Goal: Information Seeking & Learning: Learn about a topic

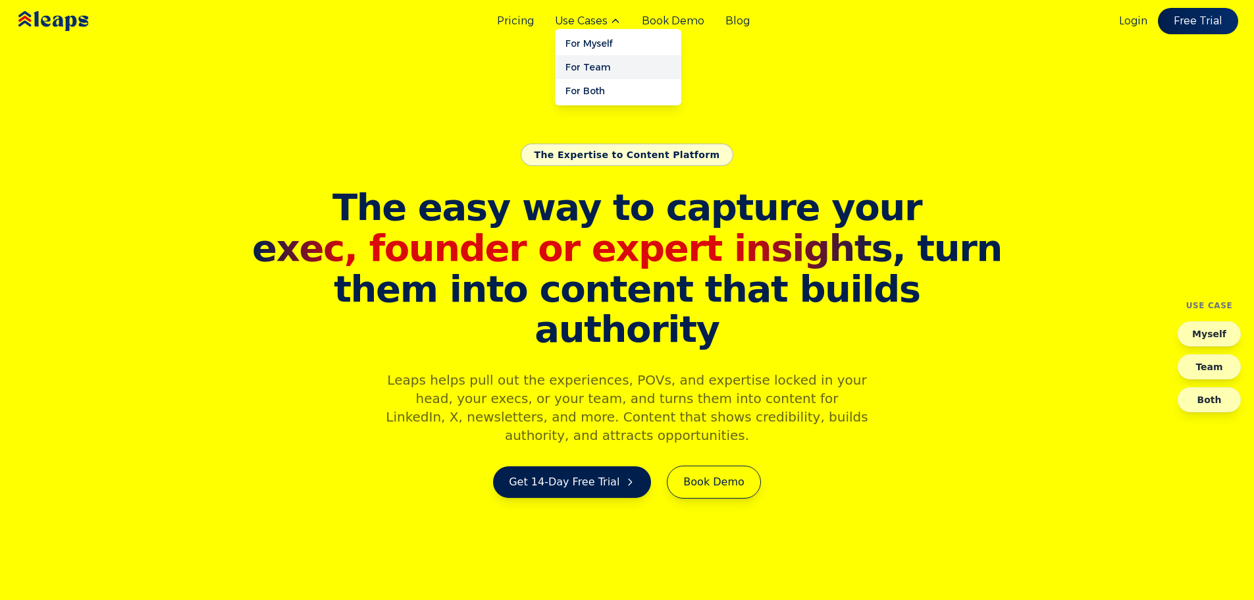
click at [585, 71] on link "For Team" at bounding box center [618, 67] width 126 height 24
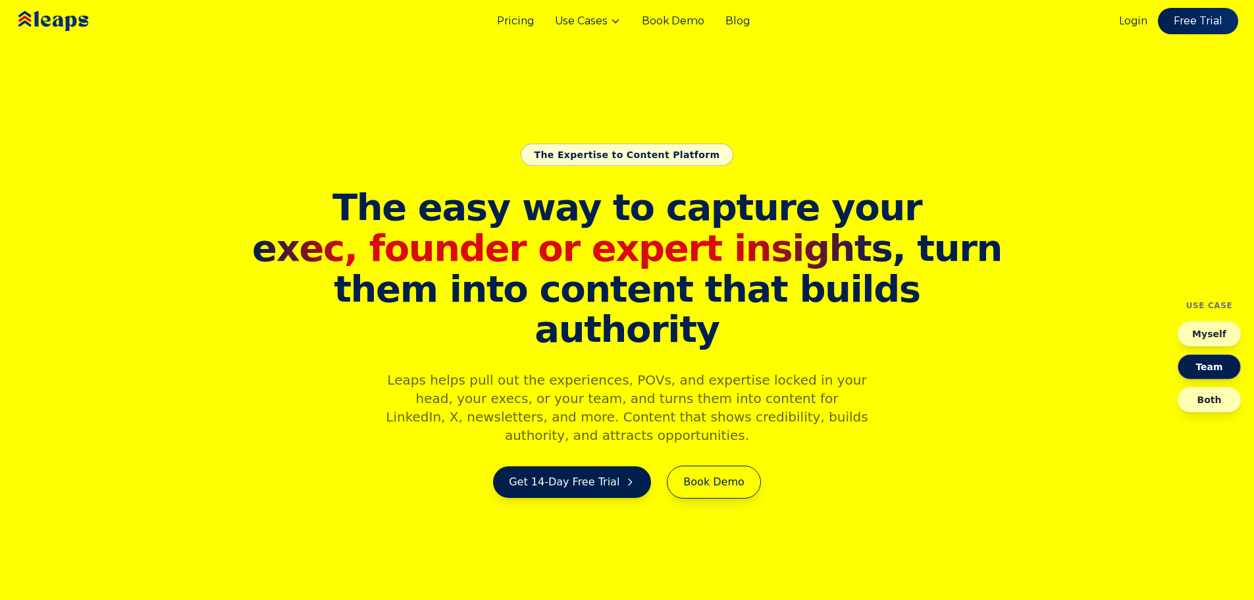
click at [854, 322] on span "them into content that builds authority" at bounding box center [627, 309] width 758 height 81
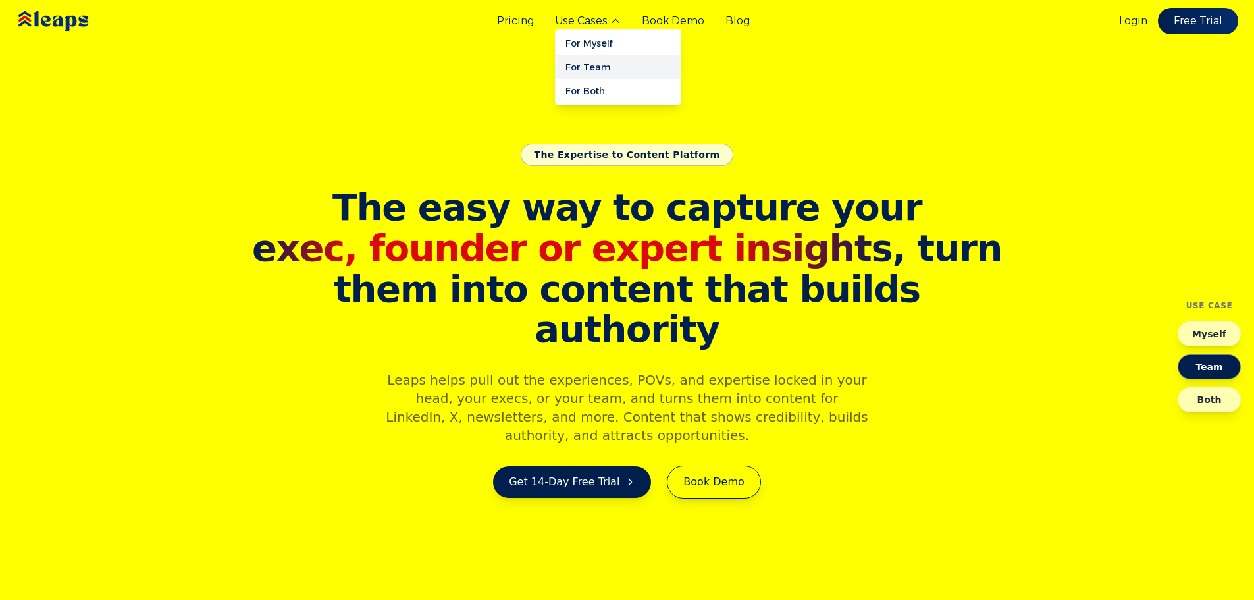
click at [608, 70] on link "For Team" at bounding box center [618, 67] width 126 height 24
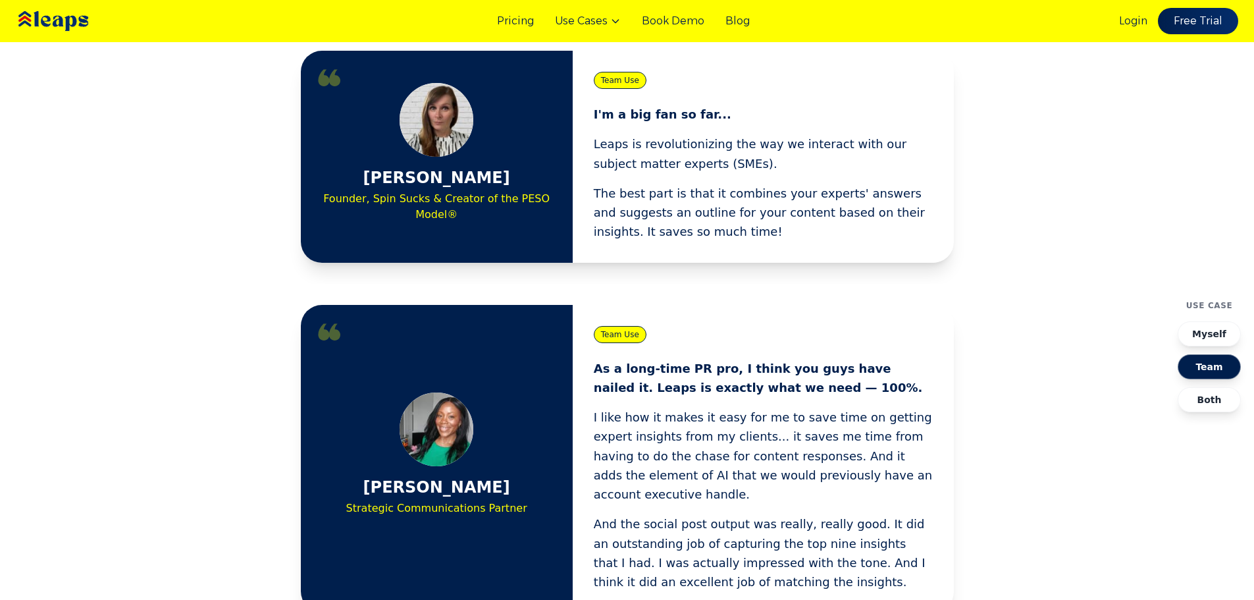
scroll to position [395, 0]
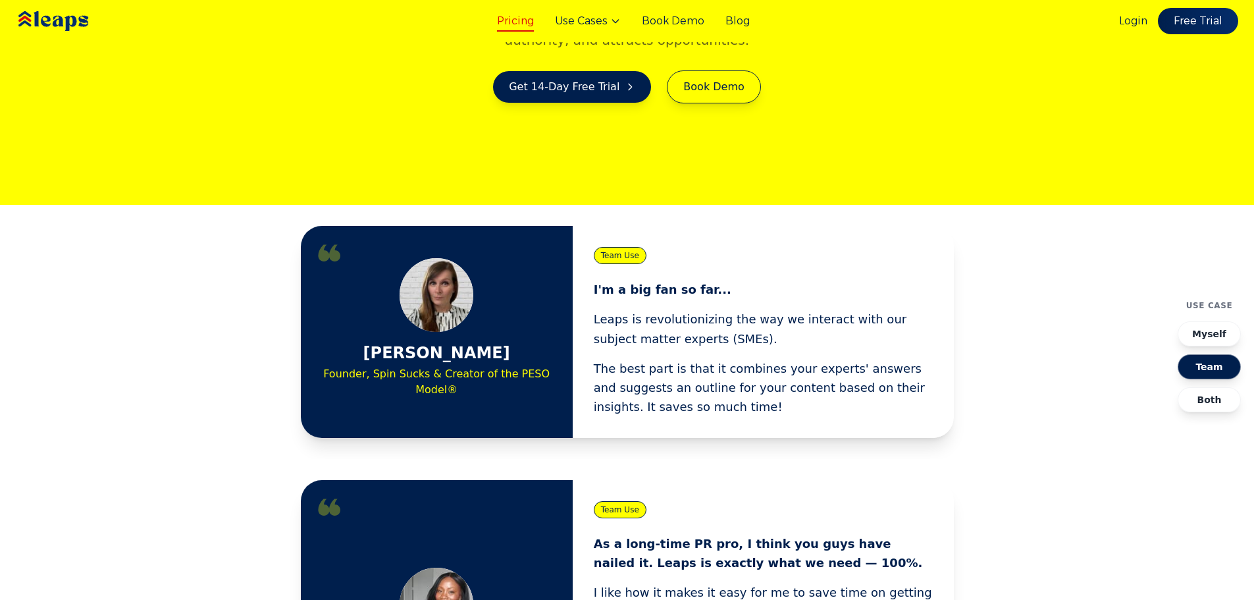
click at [521, 28] on link "Pricing" at bounding box center [515, 21] width 37 height 16
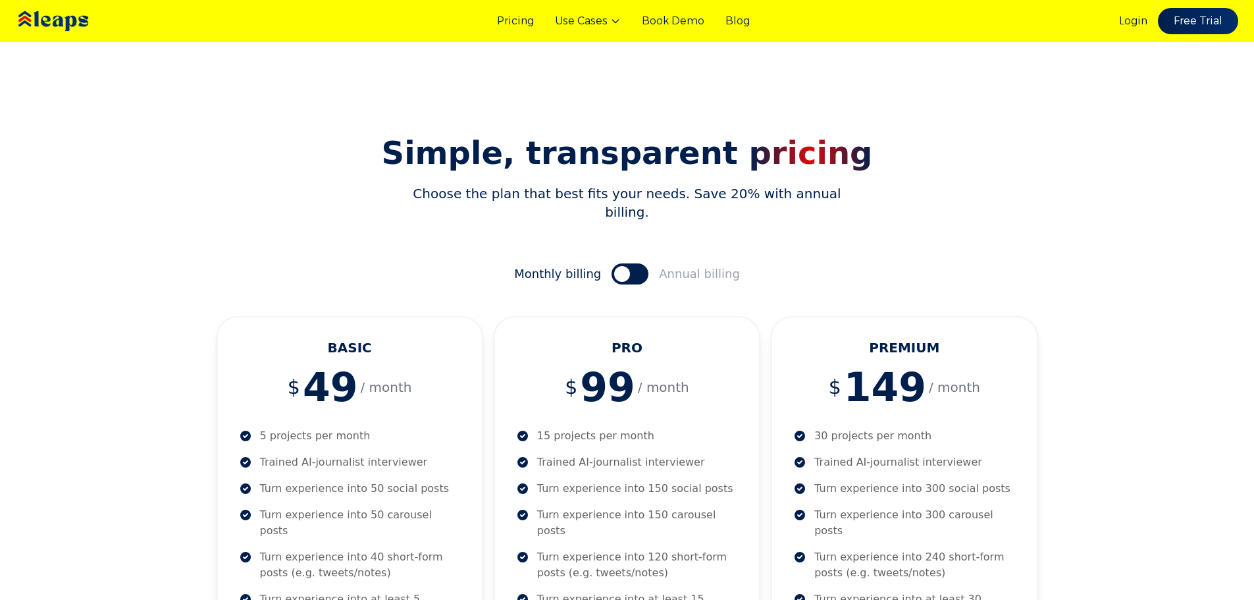
drag, startPoint x: 253, startPoint y: 145, endPoint x: 101, endPoint y: 75, distance: 168.2
click at [81, 25] on img at bounding box center [72, 21] width 118 height 40
